Goal: Task Accomplishment & Management: Use online tool/utility

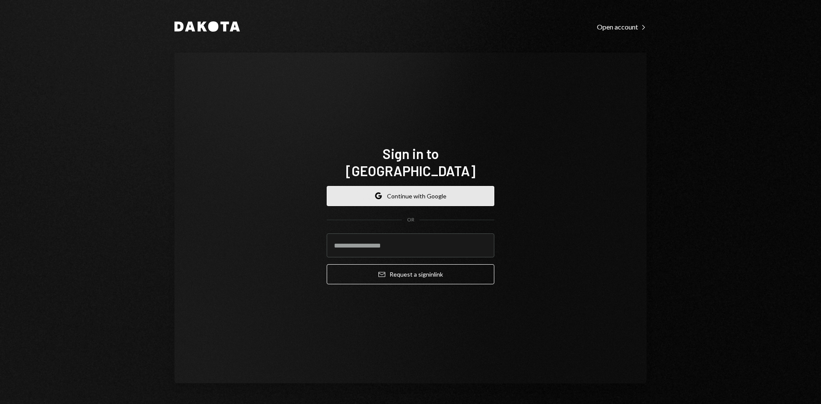
click at [428, 188] on button "Google Continue with Google" at bounding box center [411, 196] width 168 height 20
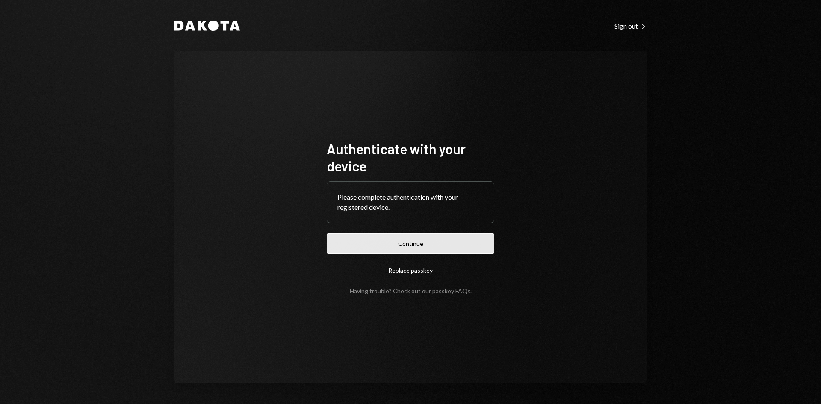
click at [418, 244] on button "Continue" at bounding box center [411, 243] width 168 height 20
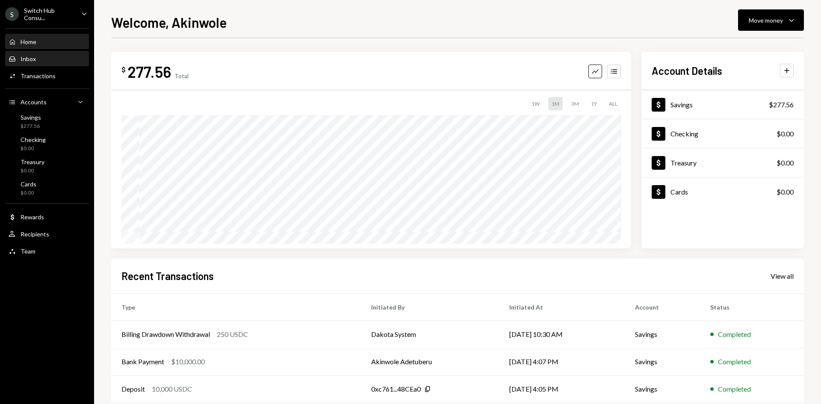
click at [29, 53] on div "Inbox Inbox" at bounding box center [47, 59] width 77 height 15
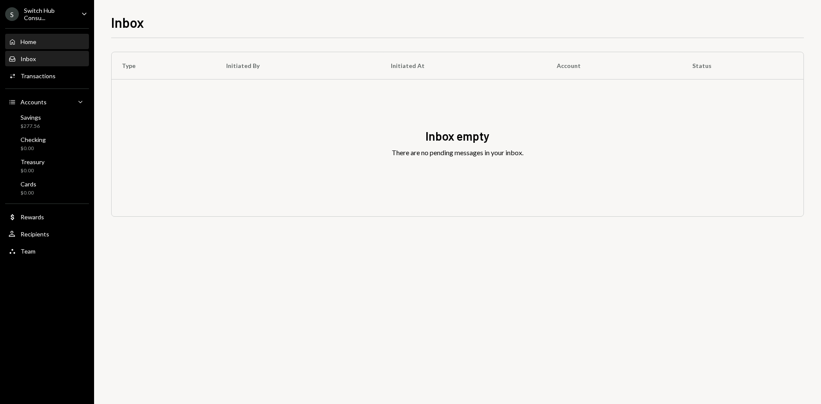
click at [35, 41] on div "Home" at bounding box center [29, 41] width 16 height 7
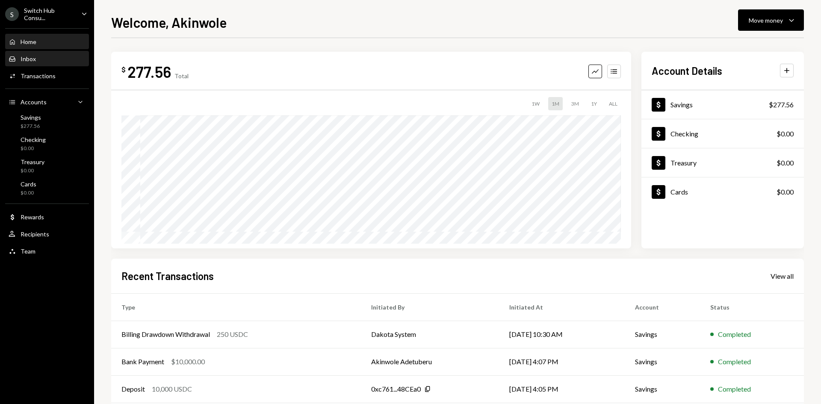
click at [53, 55] on div "Inbox Inbox" at bounding box center [47, 59] width 77 height 8
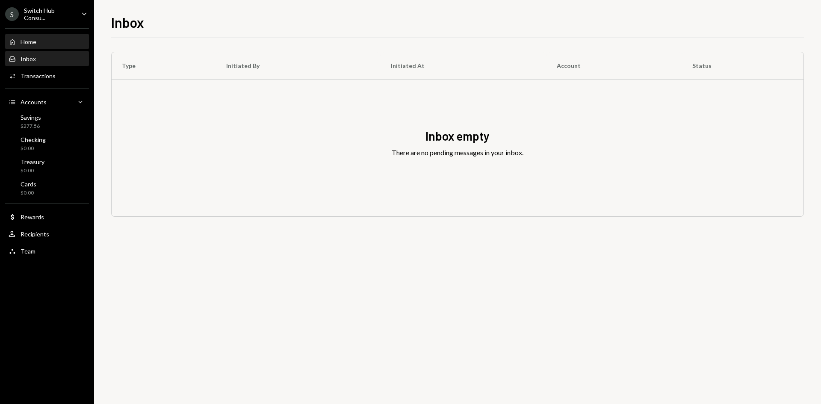
click at [38, 39] on div "Home Home" at bounding box center [47, 42] width 77 height 8
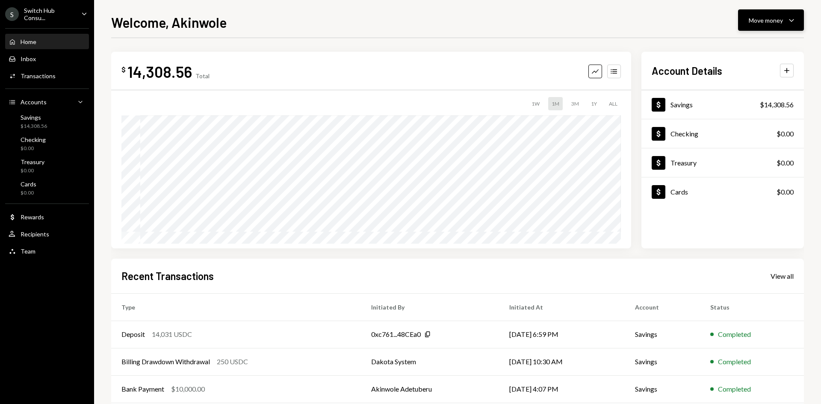
click at [786, 18] on div "Move money Caret Down" at bounding box center [771, 20] width 44 height 10
click at [744, 48] on div "Send" at bounding box center [764, 45] width 62 height 9
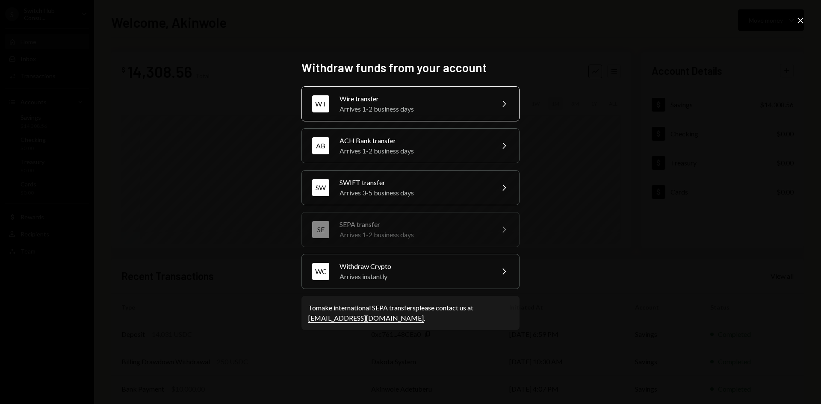
click at [505, 108] on icon "Chevron Right" at bounding box center [504, 104] width 10 height 10
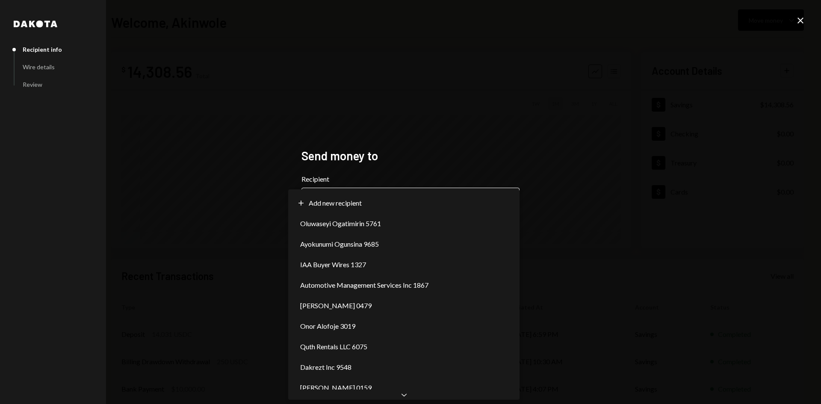
click at [452, 203] on body "**********" at bounding box center [410, 202] width 821 height 404
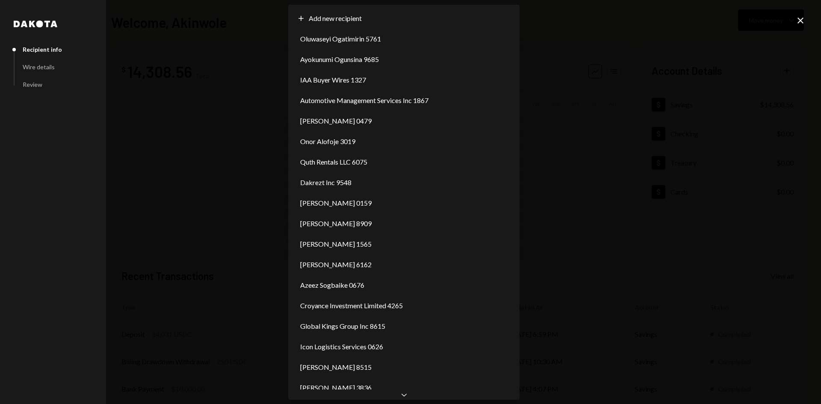
scroll to position [32, 0]
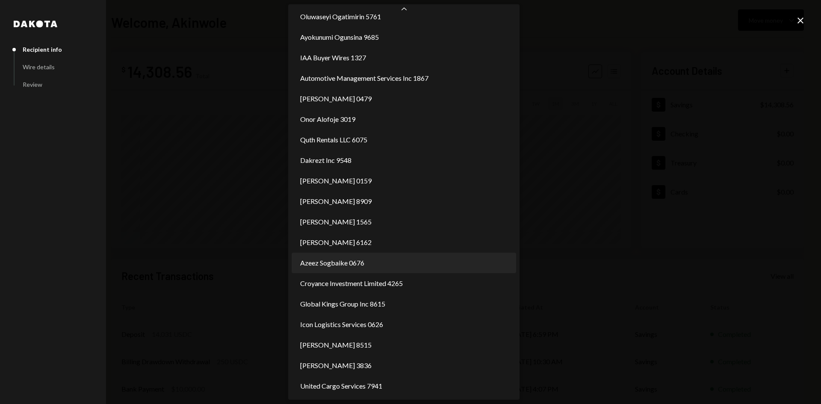
select select "**********"
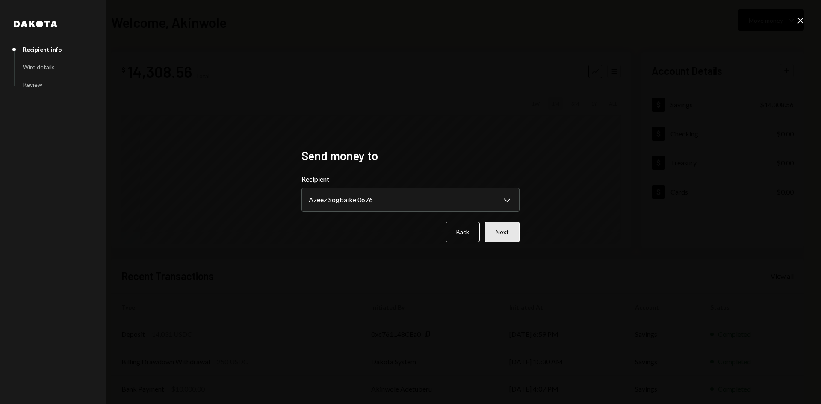
click at [505, 225] on button "Next" at bounding box center [502, 232] width 35 height 20
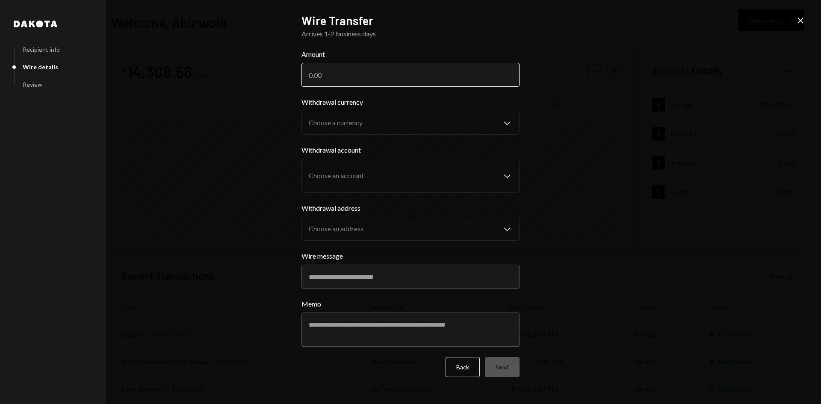
click at [372, 84] on input "Amount" at bounding box center [410, 75] width 218 height 24
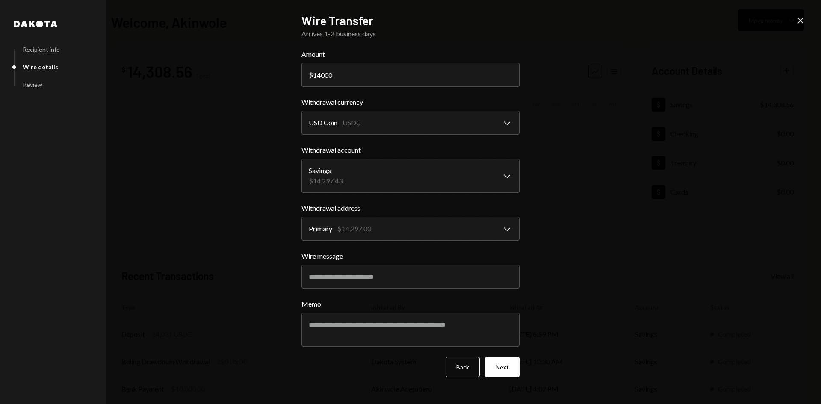
type input "14000"
click at [505, 372] on button "Next" at bounding box center [502, 367] width 35 height 20
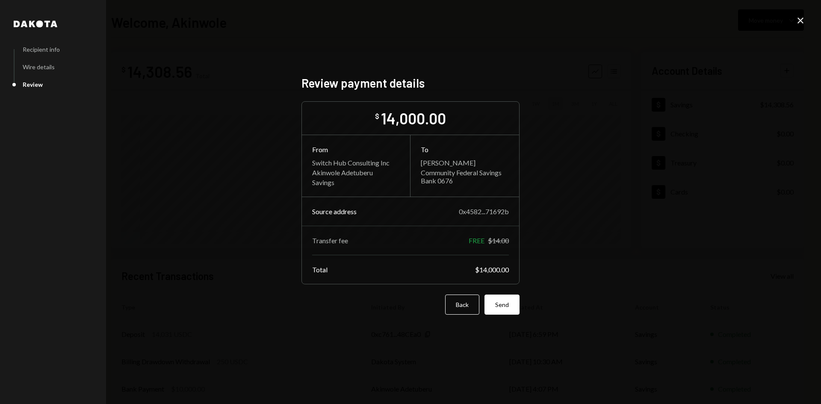
click at [504, 292] on form "$ 14,000.00 From Switch Hub Consulting Inc Akinwole Adetuberu Savings To Azeez …" at bounding box center [410, 207] width 218 height 213
click at [502, 304] on button "Send" at bounding box center [501, 305] width 35 height 20
